Goal: Complete application form

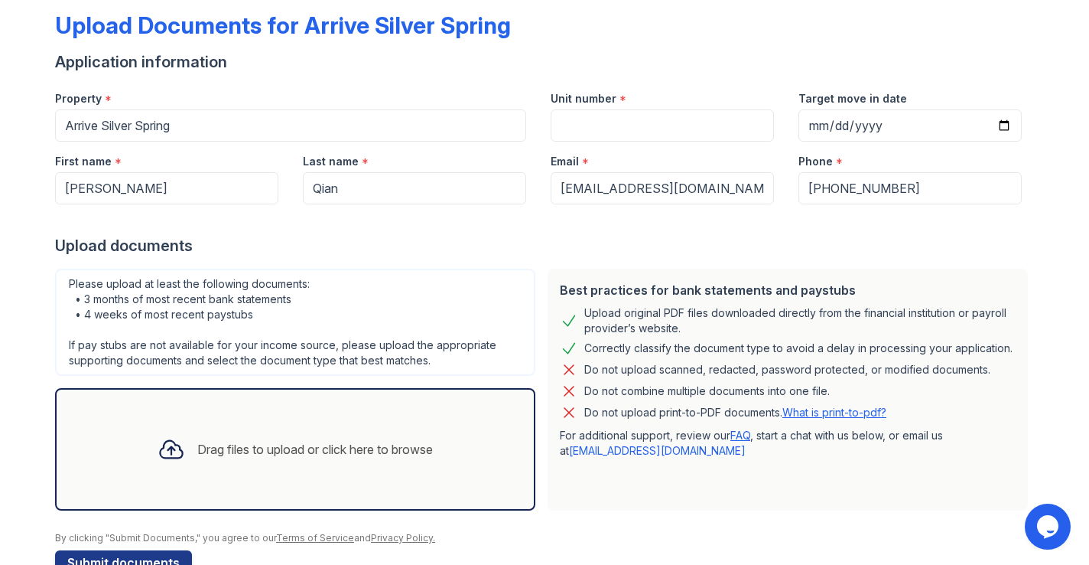
scroll to position [118, 0]
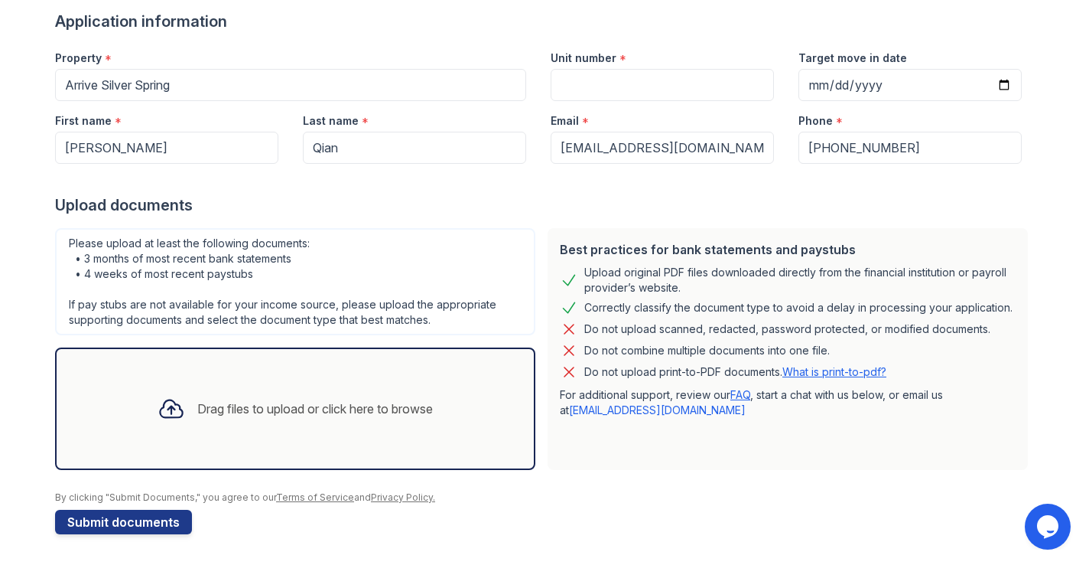
click at [242, 404] on div "Drag files to upload or click here to browse" at bounding box center [315, 408] width 236 height 18
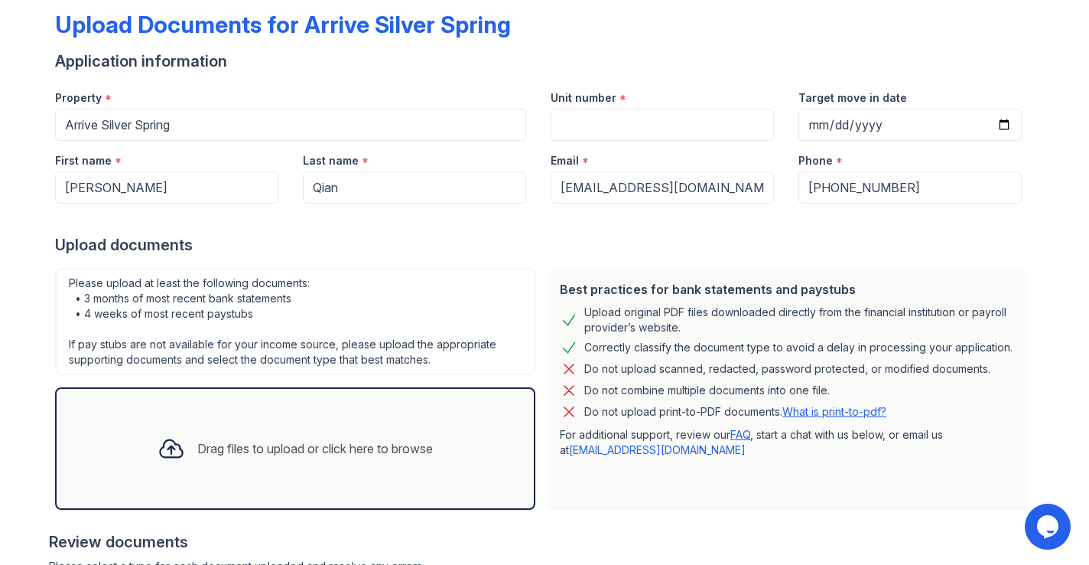
scroll to position [0, 0]
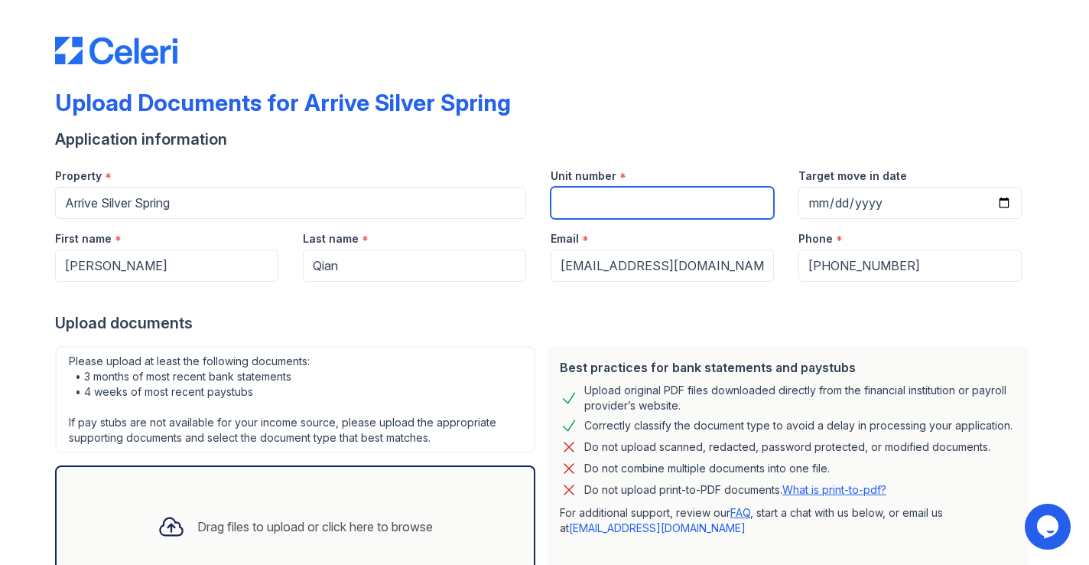
click at [610, 197] on input "Unit number" at bounding box center [662, 203] width 223 height 32
type input "1231"
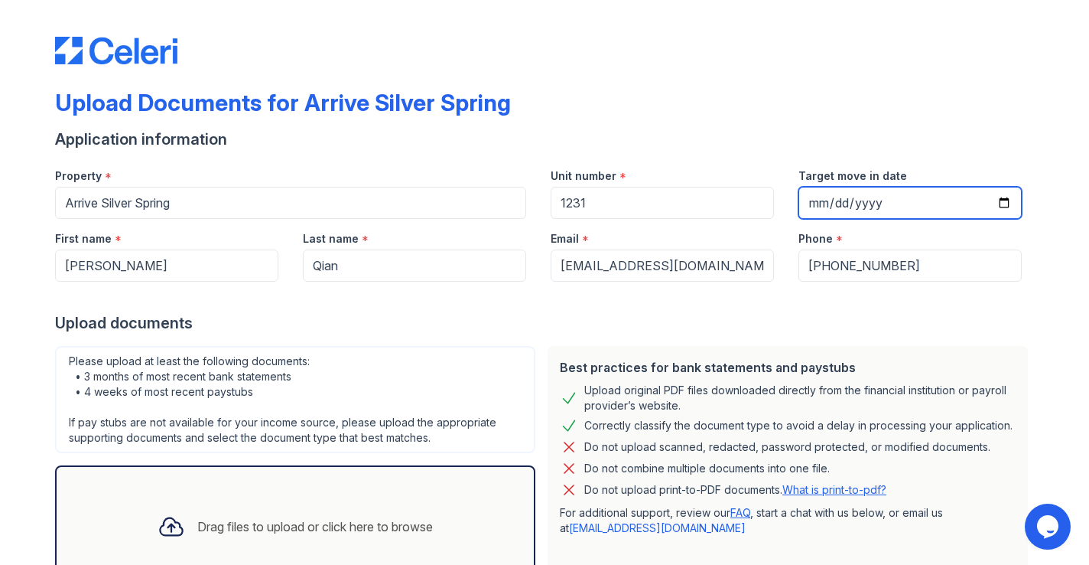
click at [814, 200] on input "Target move in date" at bounding box center [910, 203] width 223 height 32
type input "[DATE]"
click at [814, 136] on div "Application information" at bounding box center [544, 139] width 979 height 21
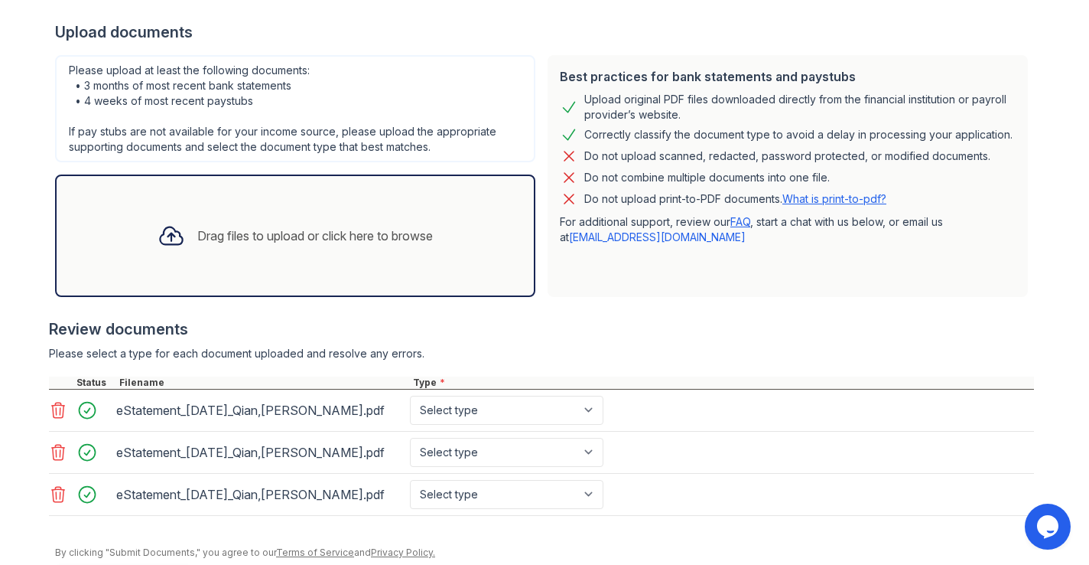
scroll to position [346, 0]
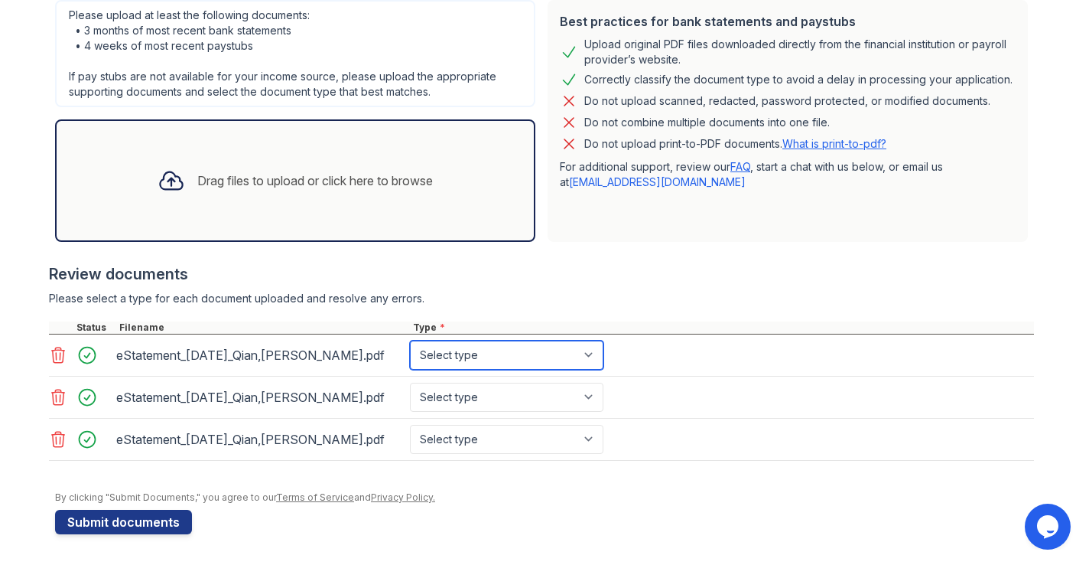
click at [541, 342] on select "Select type Paystub Bank Statement Offer Letter Tax Documents Benefit Award Let…" at bounding box center [507, 354] width 194 height 29
select select "bank_statement"
click at [410, 340] on select "Select type Paystub Bank Statement Offer Letter Tax Documents Benefit Award Let…" at bounding box center [507, 354] width 194 height 29
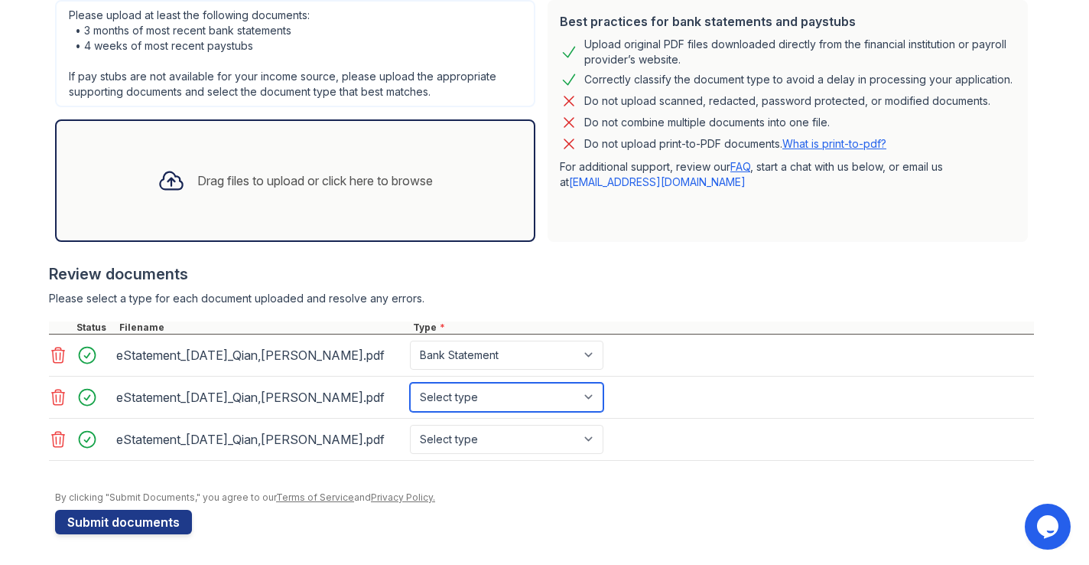
click at [508, 397] on select "Select type Paystub Bank Statement Offer Letter Tax Documents Benefit Award Let…" at bounding box center [507, 397] width 194 height 29
select select "bank_statement"
click at [410, 383] on select "Select type Paystub Bank Statement Offer Letter Tax Documents Benefit Award Let…" at bounding box center [507, 397] width 194 height 29
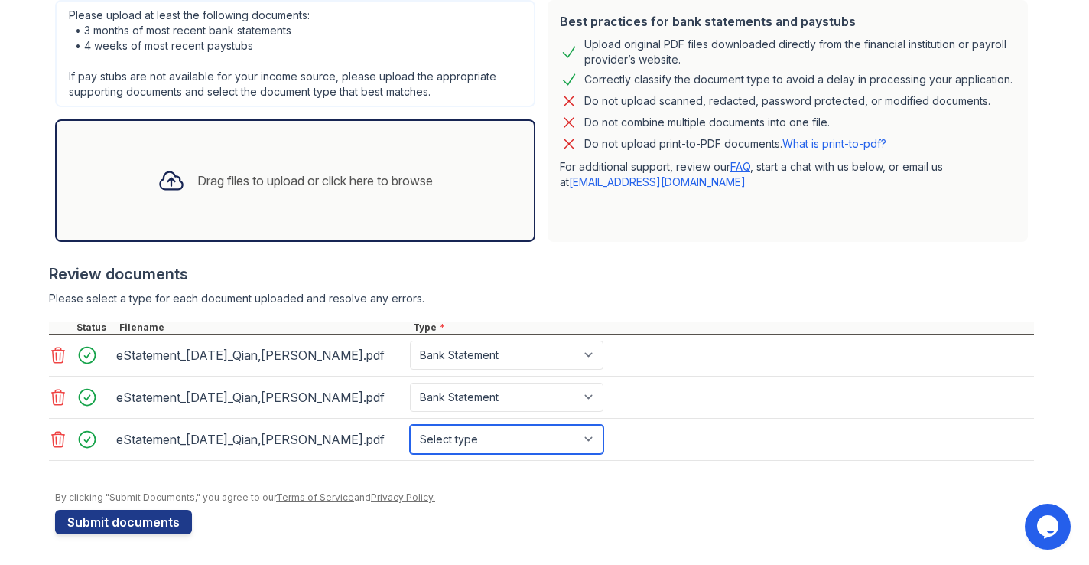
click at [501, 433] on select "Select type Paystub Bank Statement Offer Letter Tax Documents Benefit Award Let…" at bounding box center [507, 439] width 194 height 29
select select "bank_statement"
click at [410, 425] on select "Select type Paystub Bank Statement Offer Letter Tax Documents Benefit Award Let…" at bounding box center [507, 439] width 194 height 29
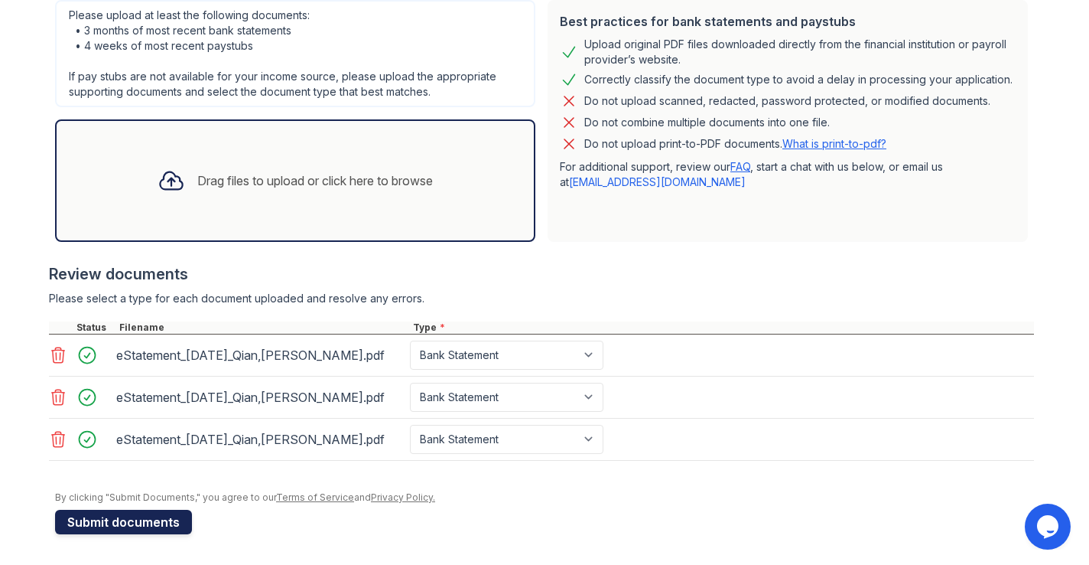
click at [174, 523] on button "Submit documents" at bounding box center [123, 522] width 137 height 24
